Goal: Find specific page/section: Find specific page/section

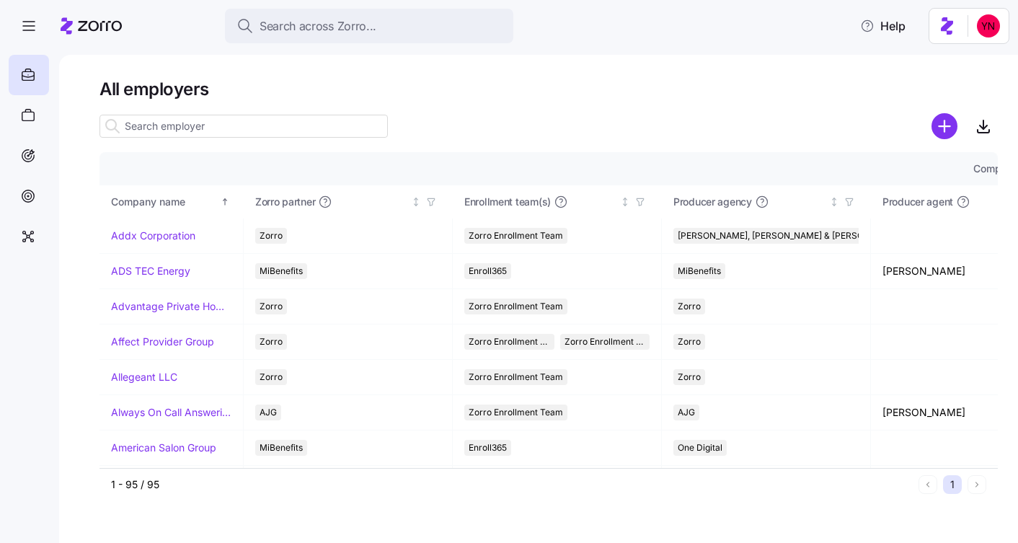
drag, startPoint x: 461, startPoint y: 72, endPoint x: 152, endPoint y: 9, distance: 315.1
click at [459, 70] on div "All employers Company details Benefit status Company name [PERSON_NAME] partner…" at bounding box center [538, 299] width 959 height 488
